Goal: Check status

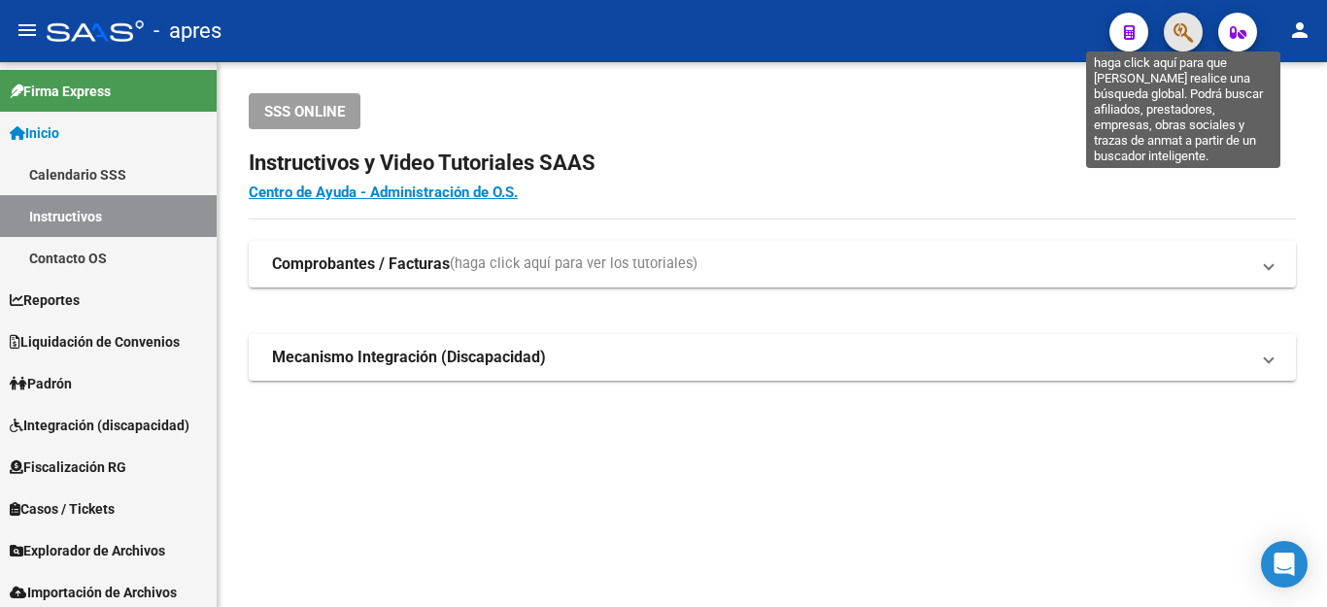
click at [1193, 28] on icon "button" at bounding box center [1182, 32] width 19 height 22
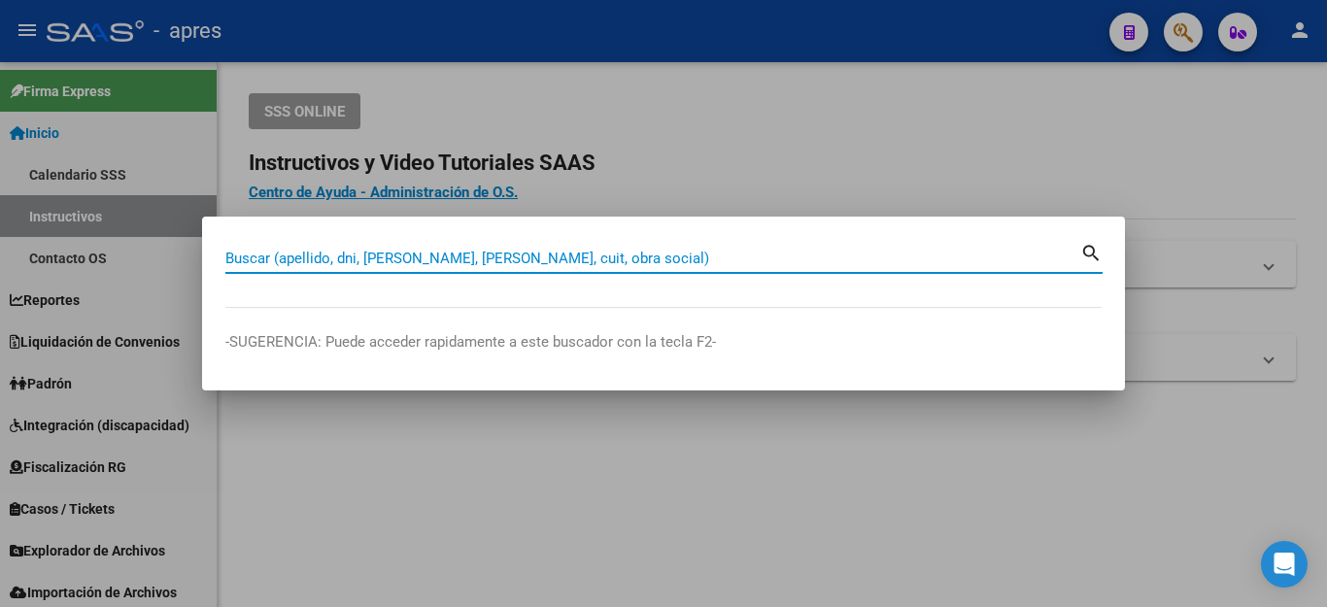
paste input "23294605614"
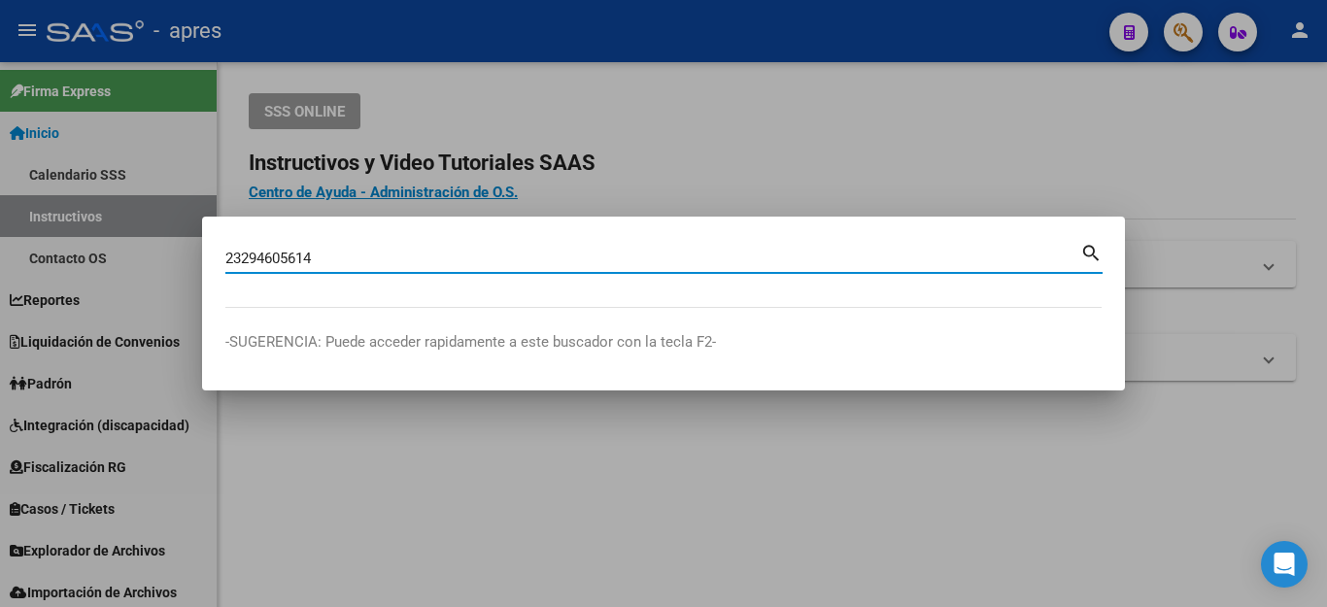
type input "23294605614"
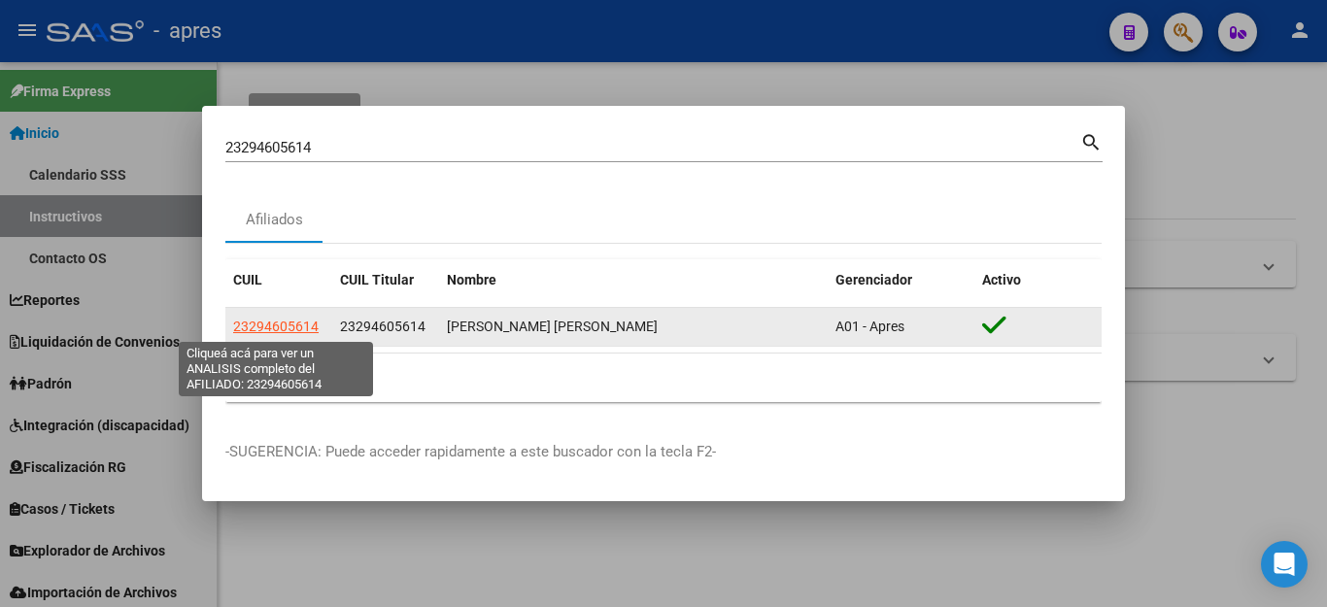
click at [262, 322] on span "23294605614" at bounding box center [275, 327] width 85 height 16
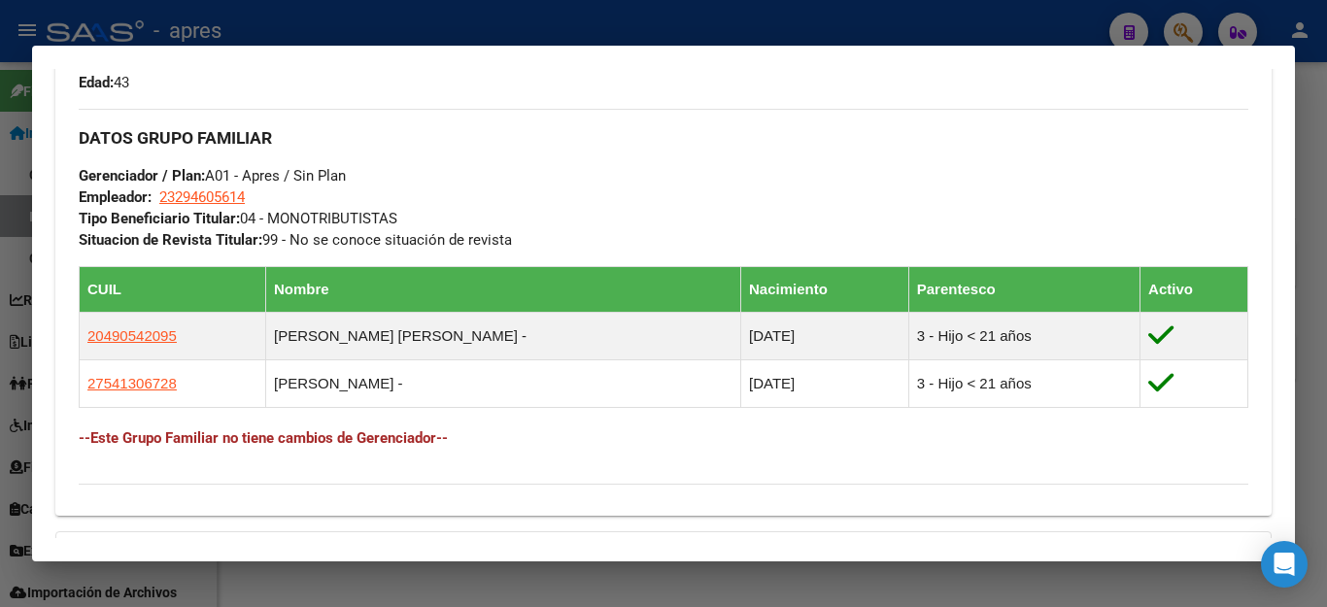
scroll to position [971, 0]
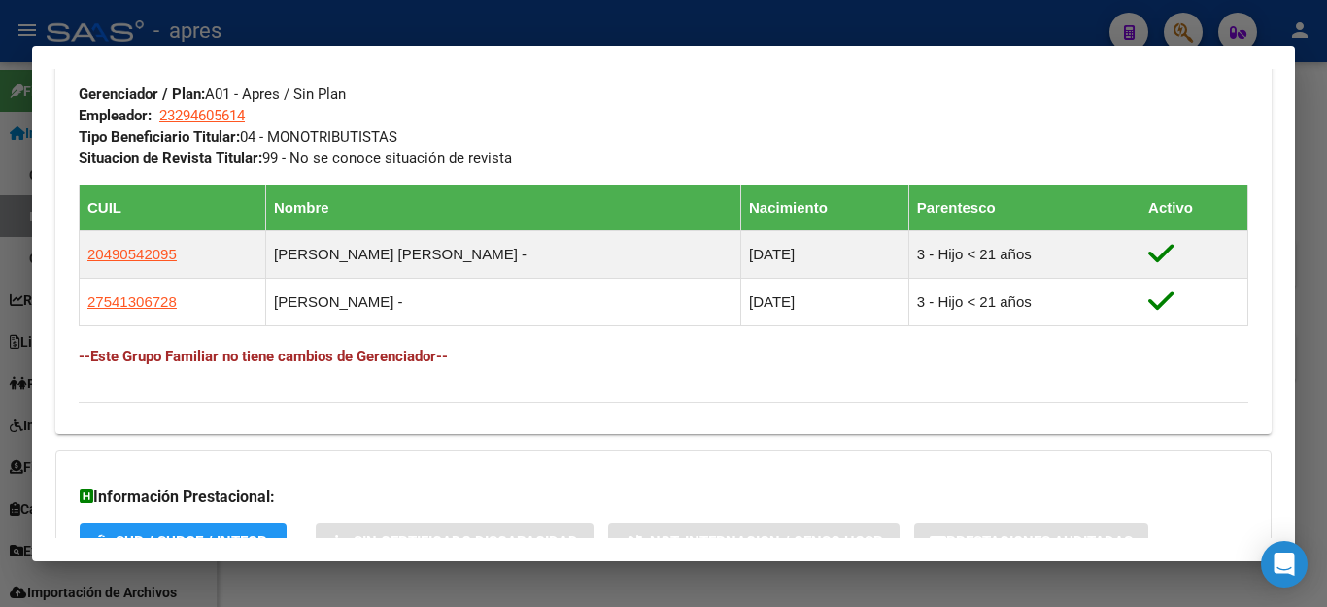
click at [913, 9] on div at bounding box center [663, 303] width 1327 height 607
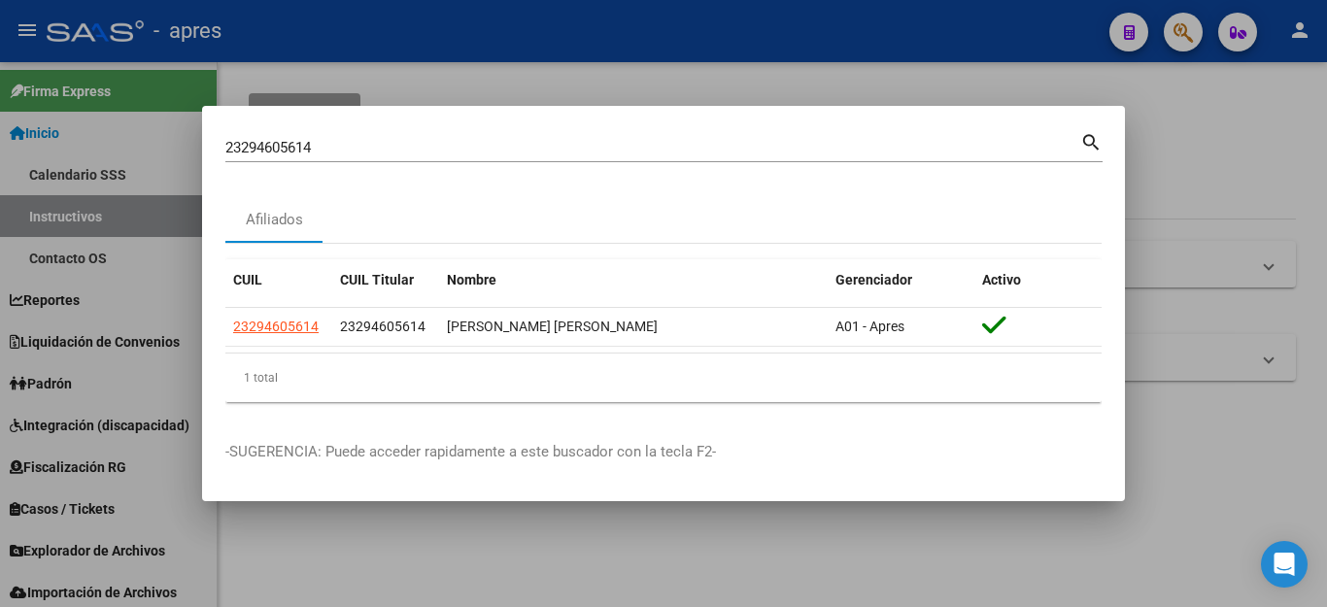
click at [910, 29] on div at bounding box center [663, 303] width 1327 height 607
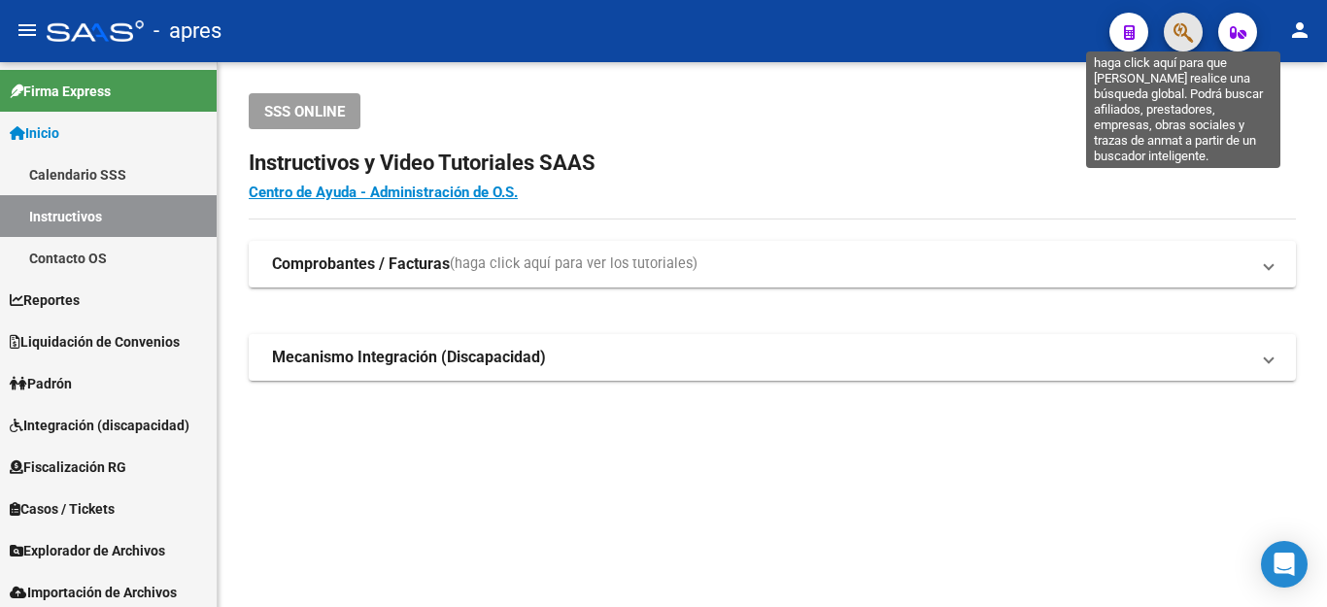
click at [1179, 36] on icon "button" at bounding box center [1182, 32] width 19 height 22
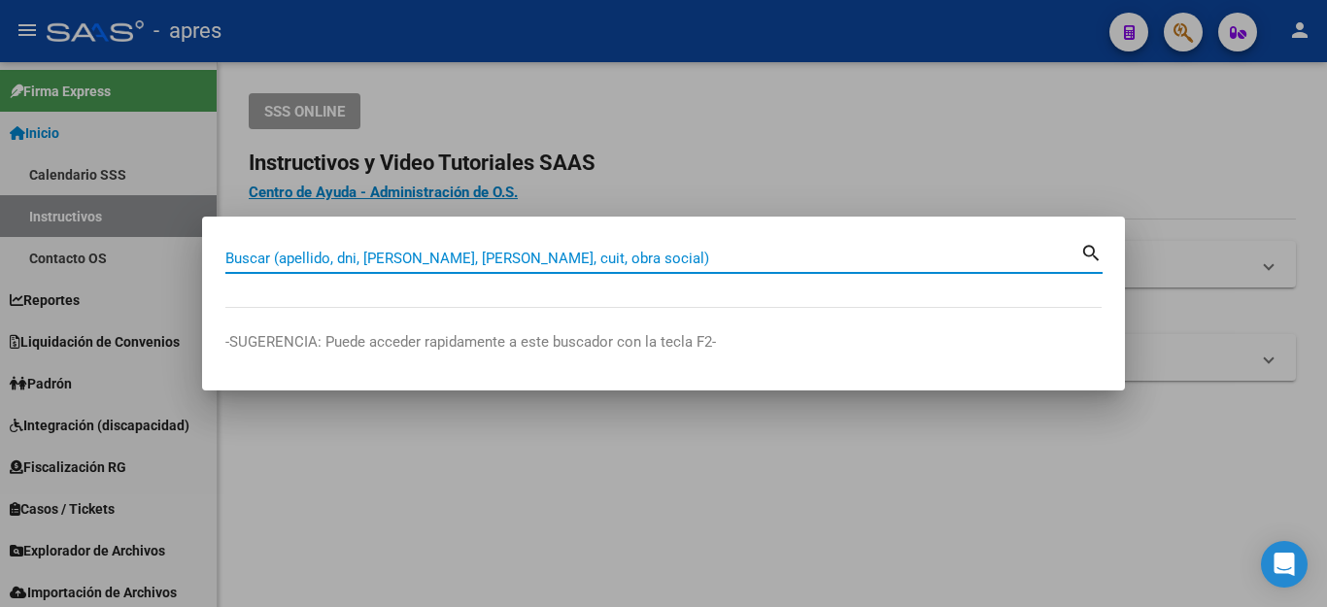
paste input "28447507"
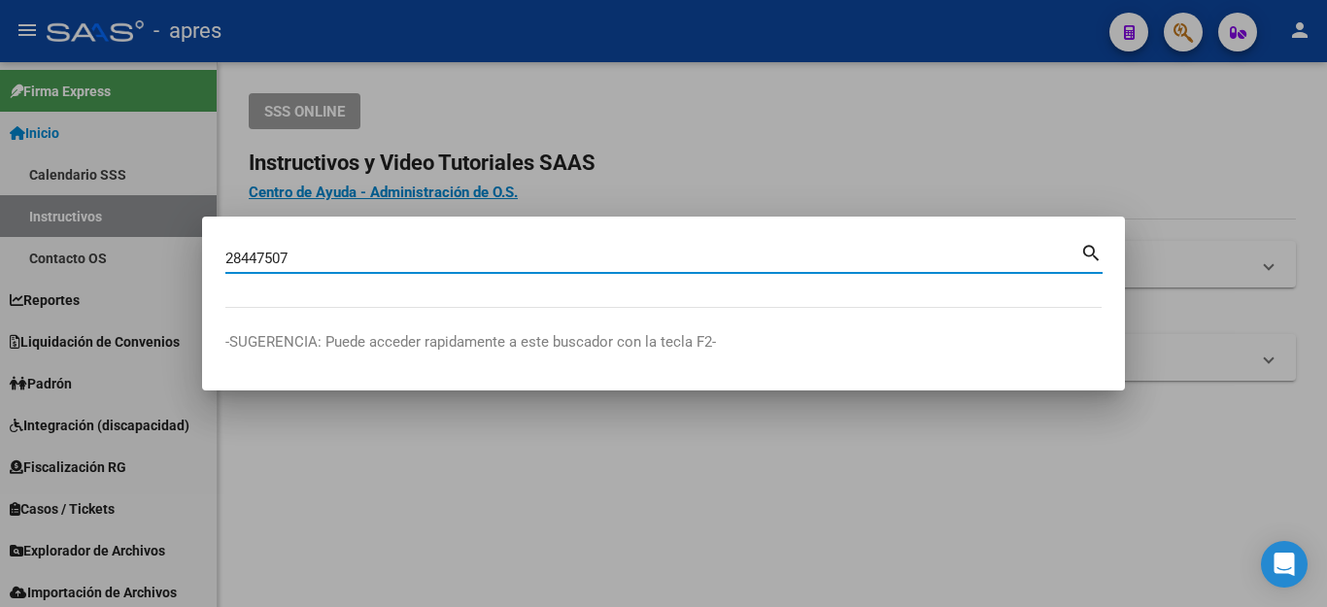
type input "28447507"
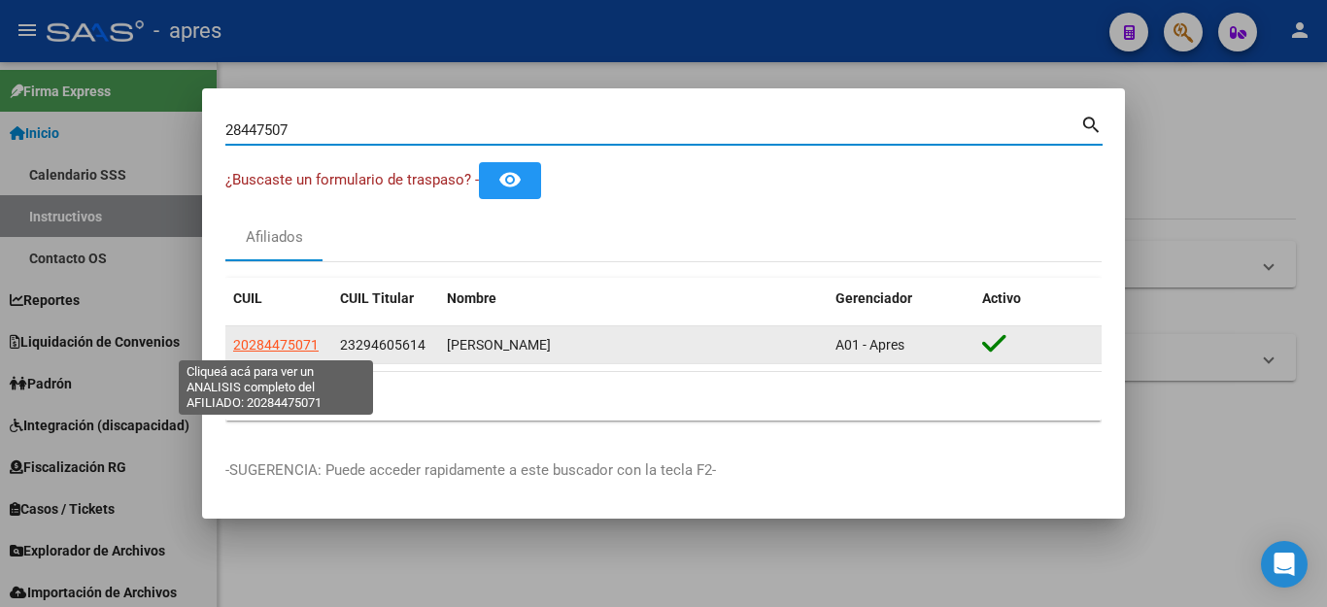
click at [282, 340] on span "20284475071" at bounding box center [275, 345] width 85 height 16
type textarea "20284475071"
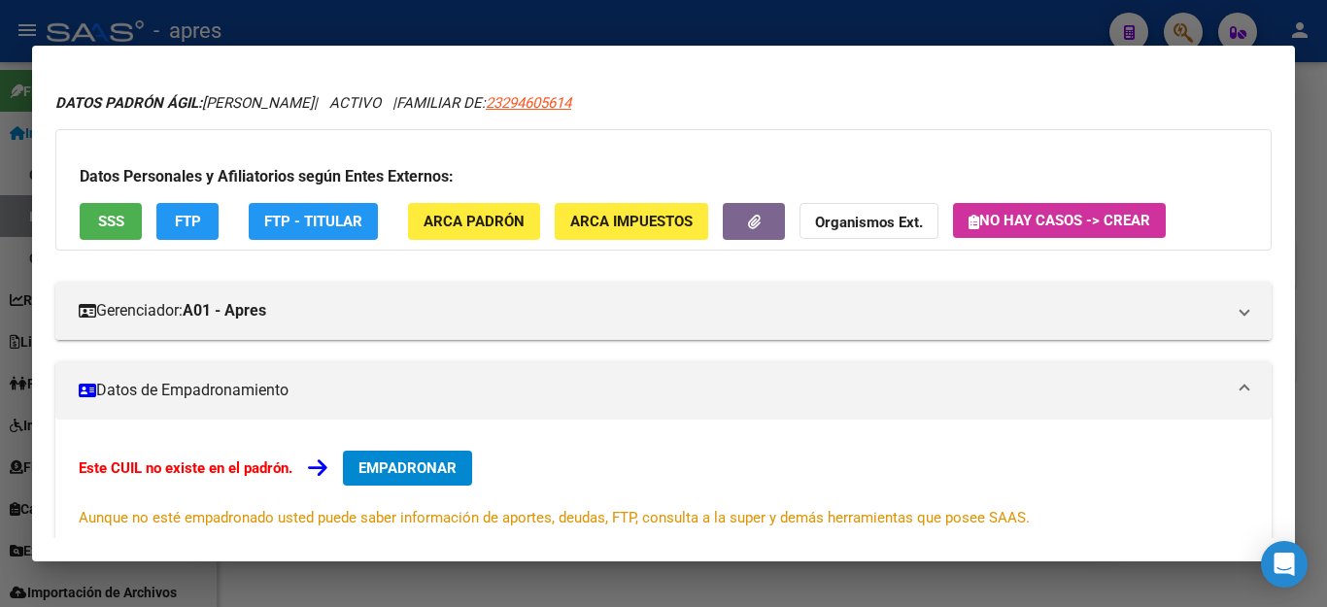
scroll to position [0, 0]
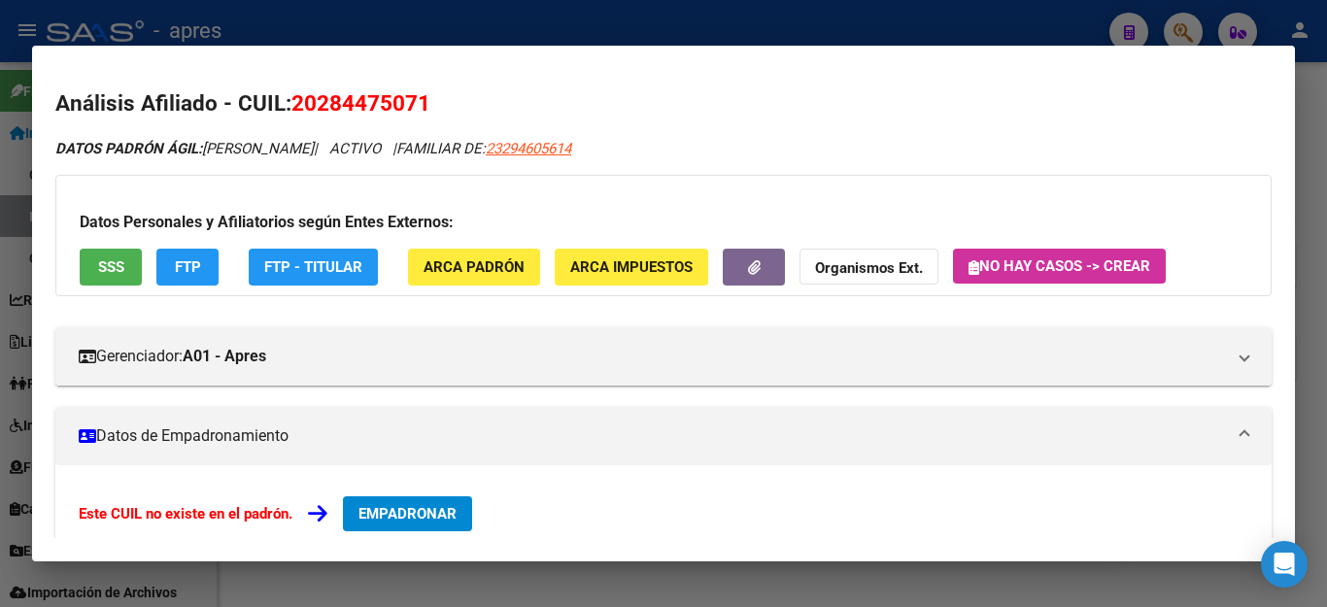
click at [88, 260] on button "SSS" at bounding box center [111, 267] width 62 height 36
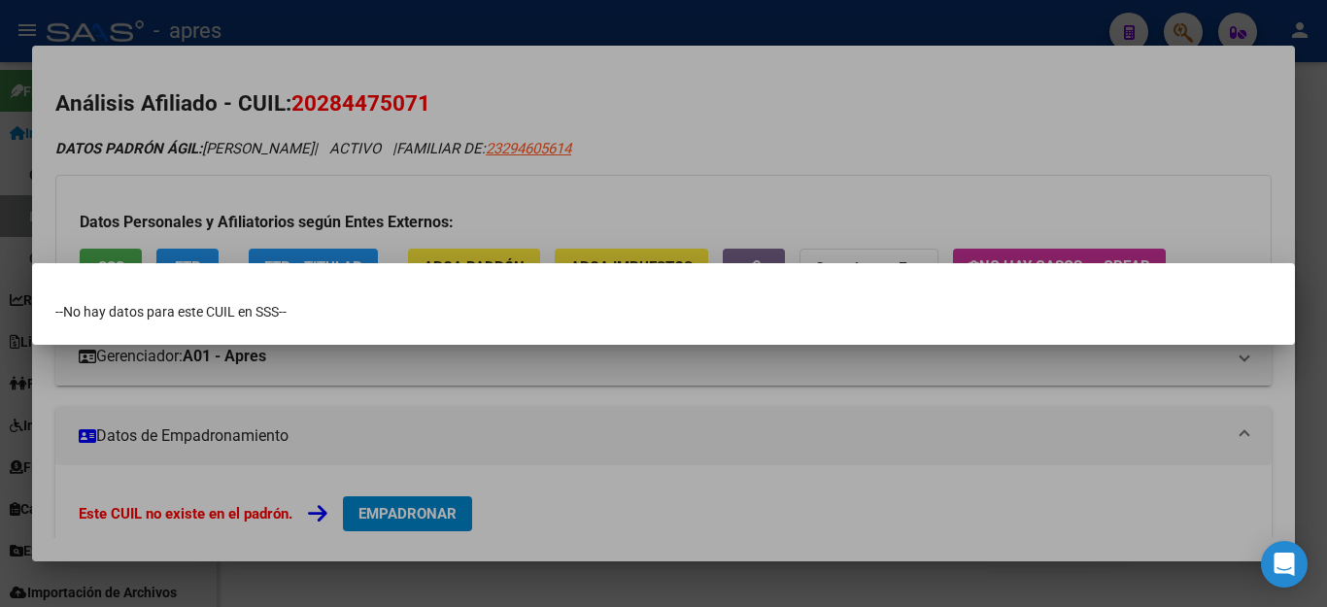
click at [661, 442] on div at bounding box center [663, 303] width 1327 height 607
